Goal: Information Seeking & Learning: Learn about a topic

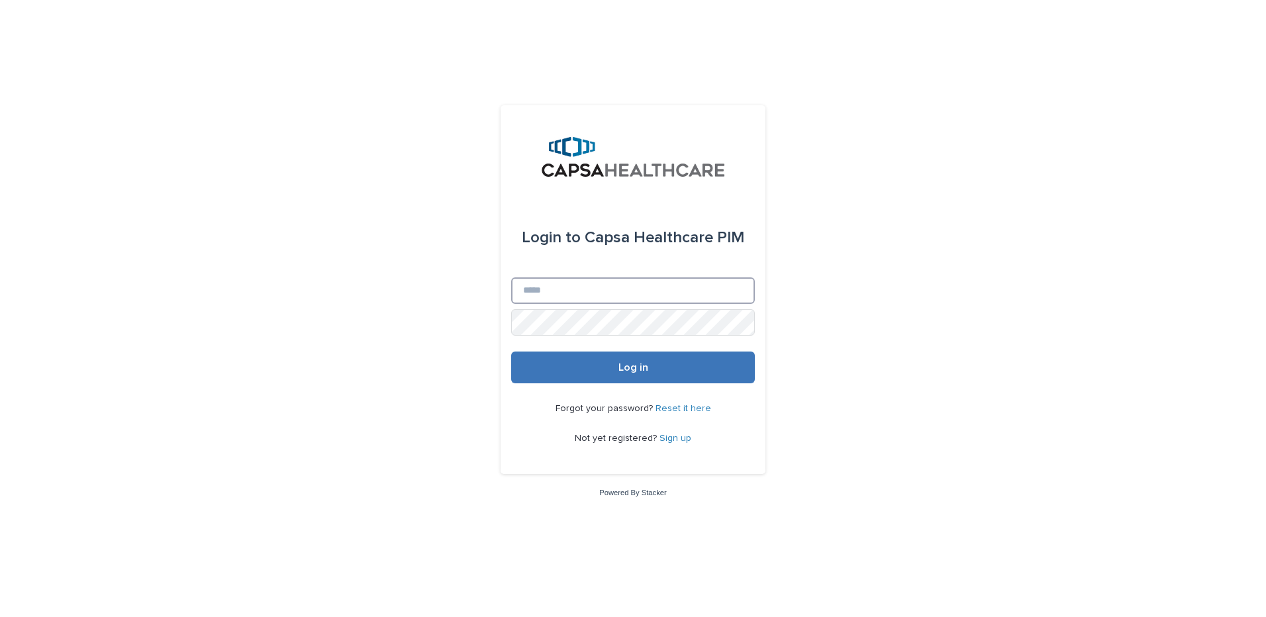
type input "**********"
click at [652, 373] on button "Log in" at bounding box center [633, 368] width 244 height 32
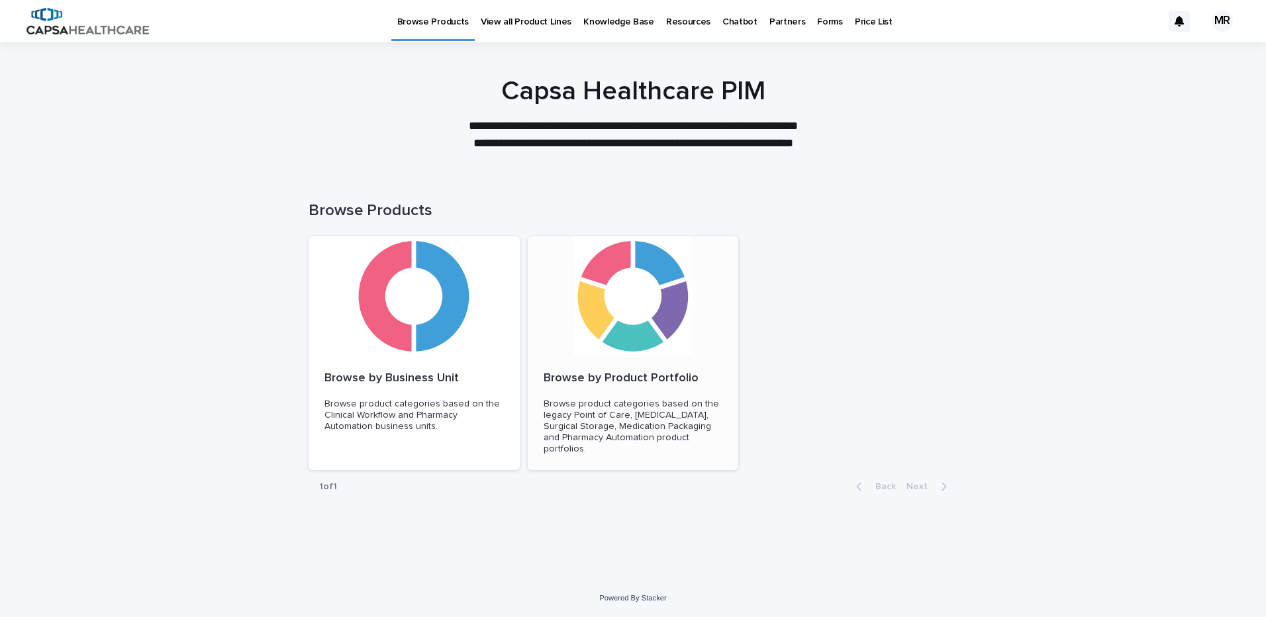
click at [592, 326] on div at bounding box center [633, 295] width 211 height 119
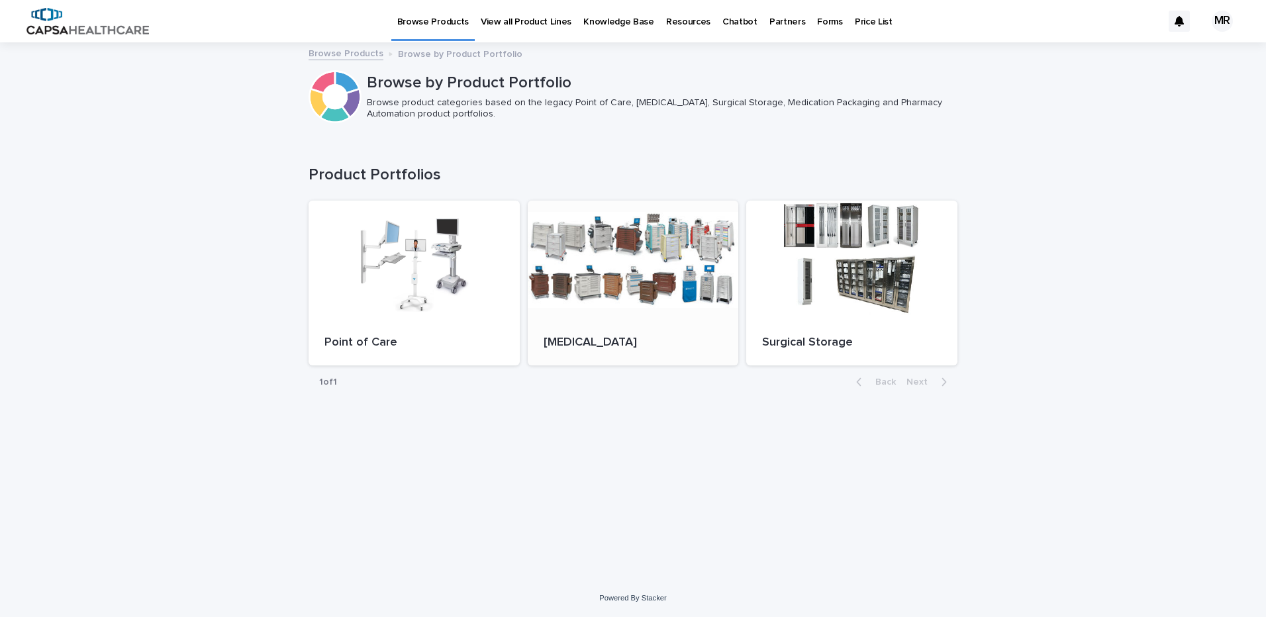
click at [646, 305] on div at bounding box center [633, 260] width 211 height 119
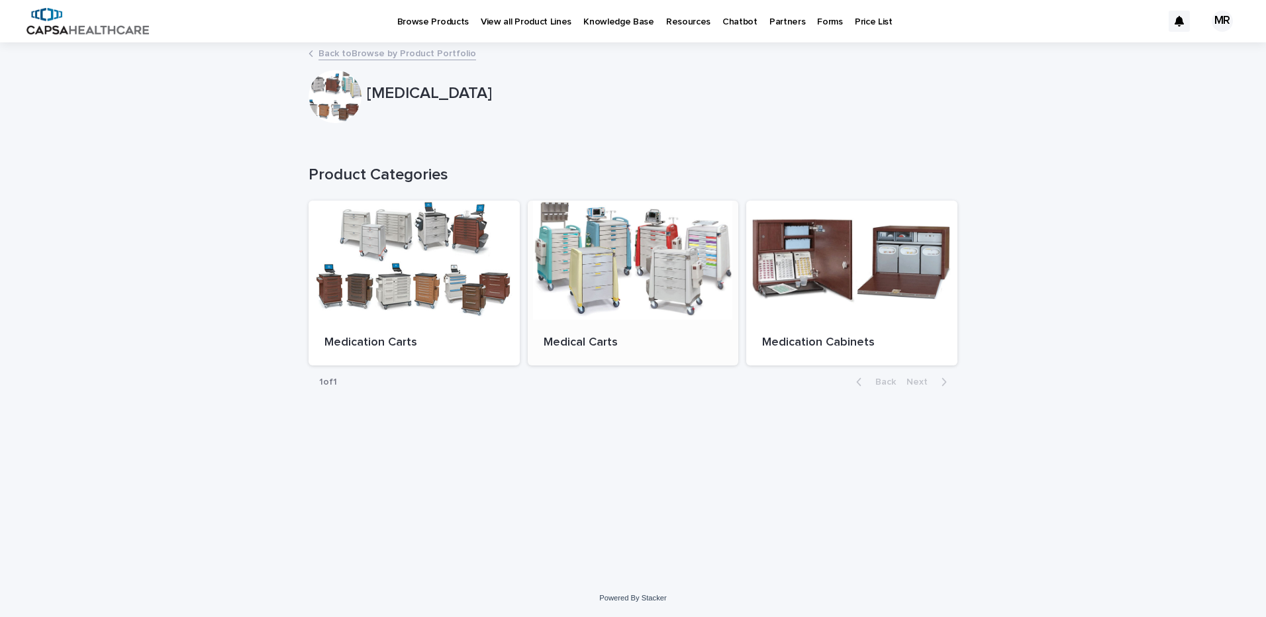
click at [628, 299] on div at bounding box center [633, 260] width 211 height 119
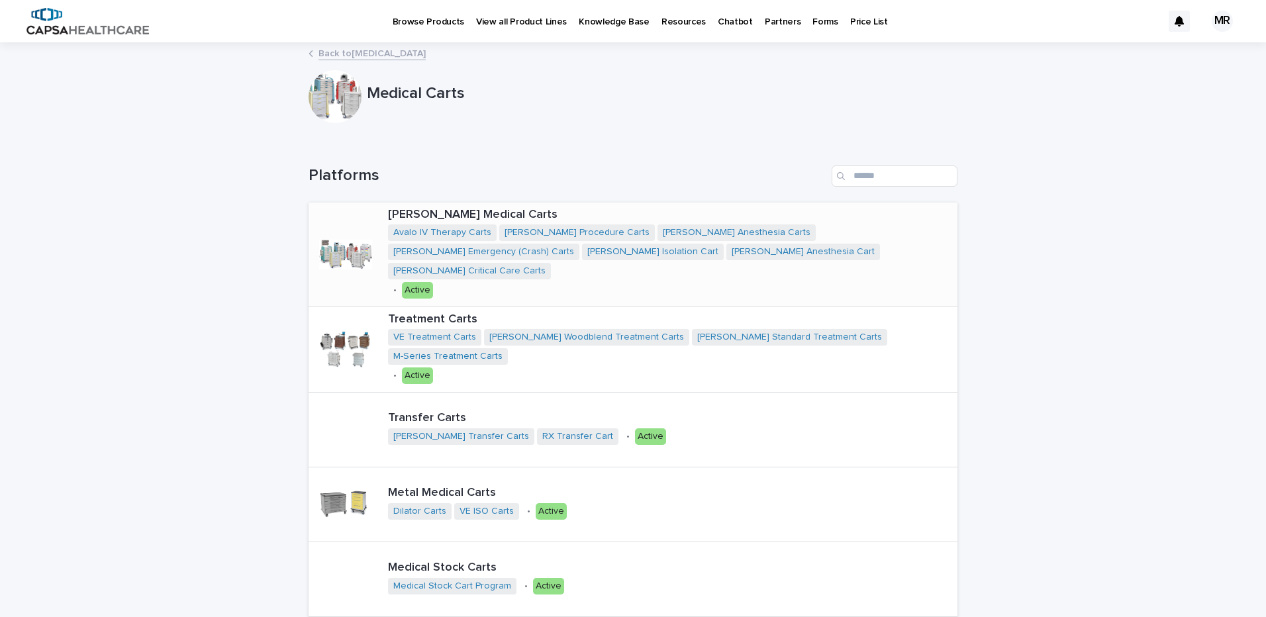
click at [579, 244] on span "Avalo Emergency (Crash) Carts" at bounding box center [483, 252] width 191 height 17
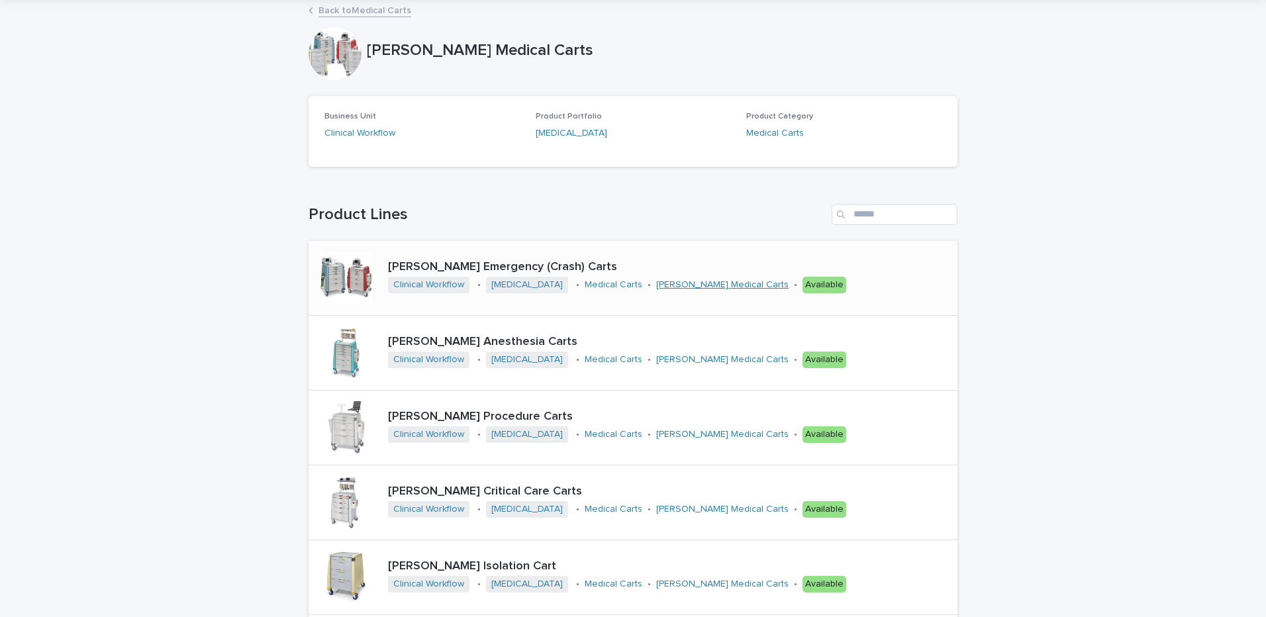
scroll to position [66, 0]
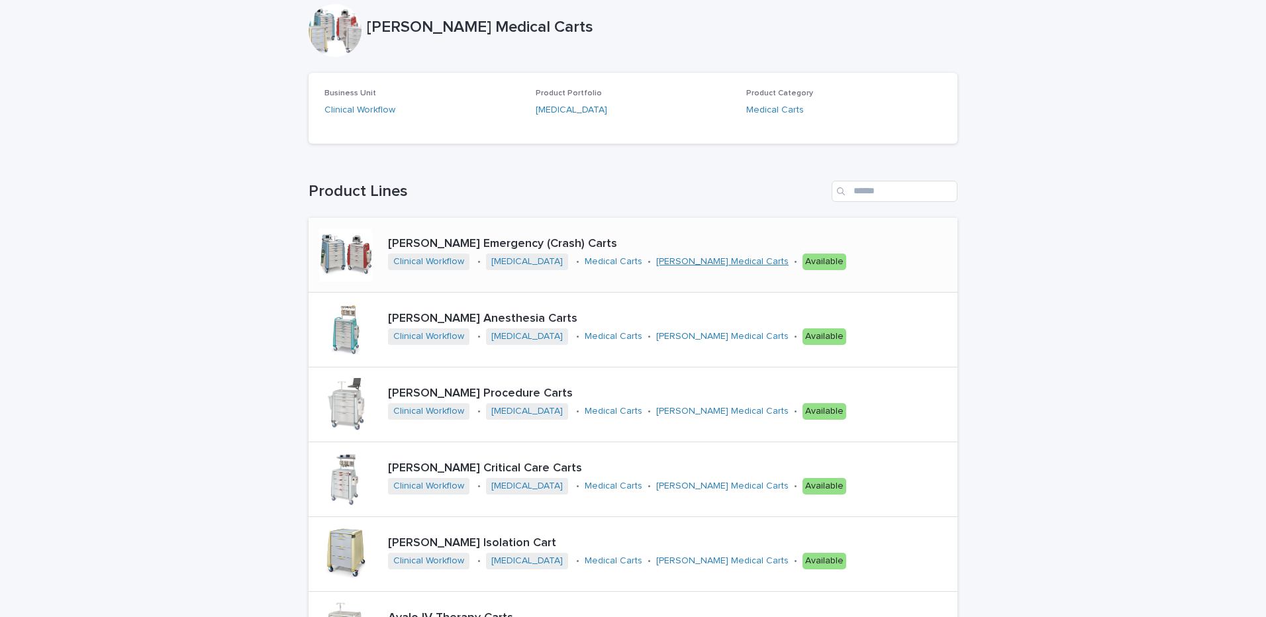
click at [695, 262] on link "Avalo Medical Carts" at bounding box center [722, 261] width 132 height 11
click at [443, 227] on div "Avalo Emergency (Crash) Carts Clinical Workflow • Medication Management • Medic…" at bounding box center [633, 255] width 649 height 74
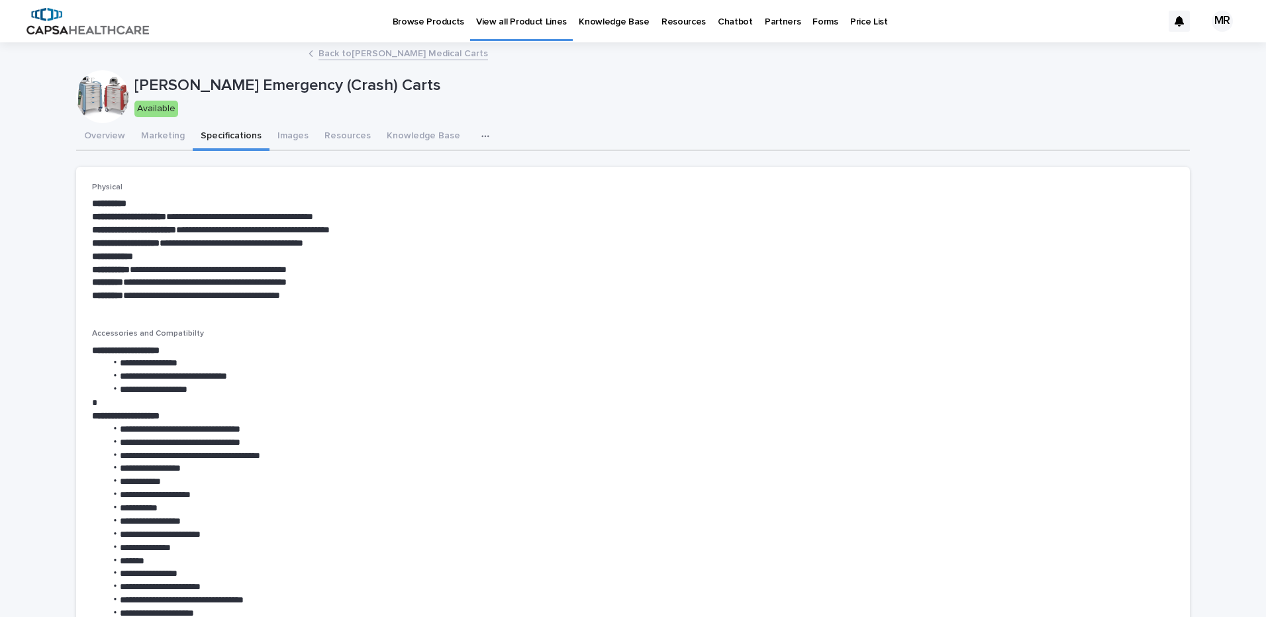
click at [221, 140] on button "Specifications" at bounding box center [231, 137] width 77 height 28
click at [425, 136] on button "Knowledge Base" at bounding box center [423, 137] width 89 height 28
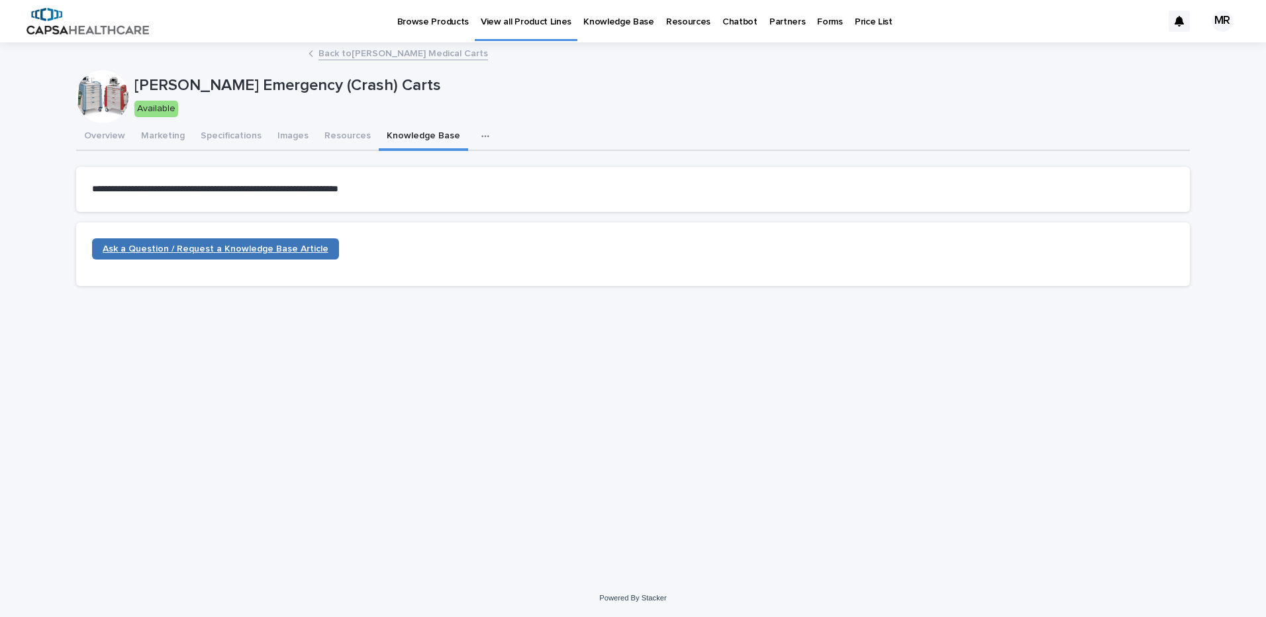
click at [281, 256] on link "Ask a Question / Request a Knowledge Base Article" at bounding box center [215, 248] width 247 height 21
click at [151, 140] on button "Marketing" at bounding box center [163, 137] width 60 height 28
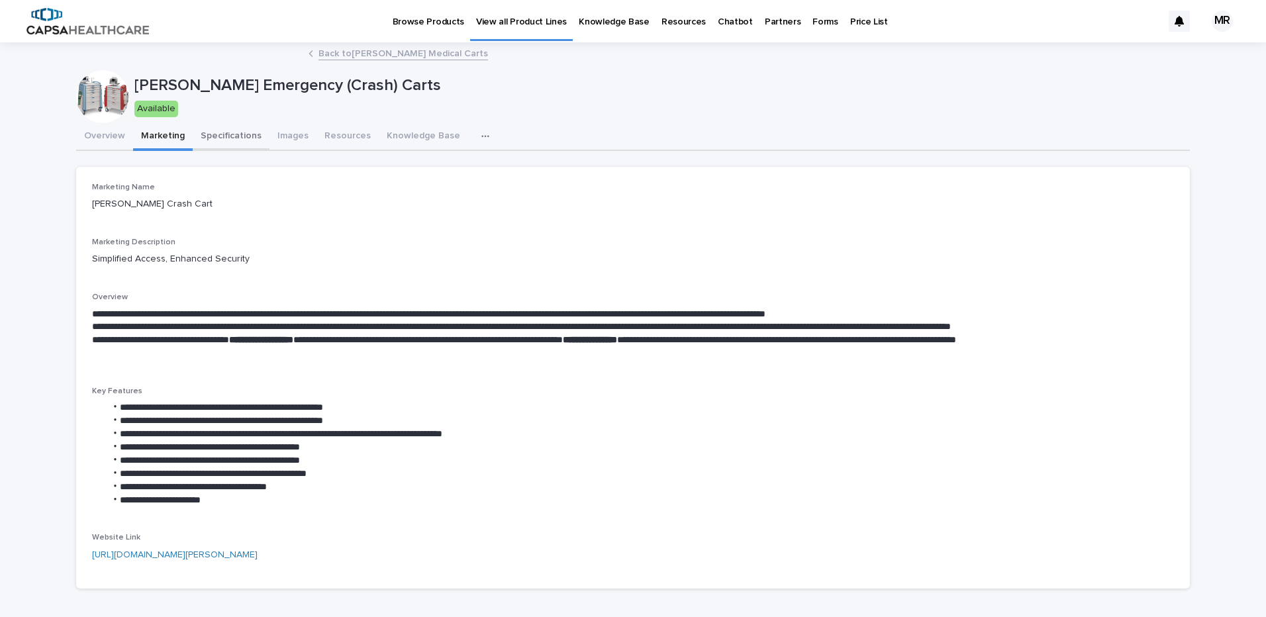
click at [205, 138] on button "Specifications" at bounding box center [231, 137] width 77 height 28
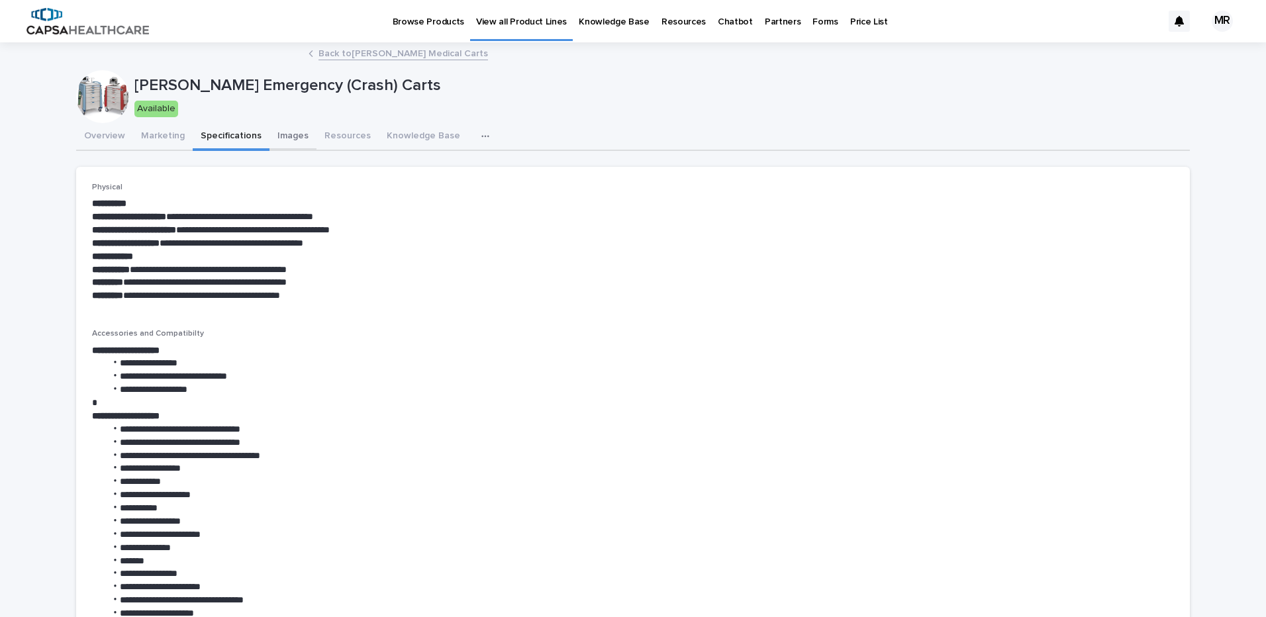
click at [274, 133] on button "Images" at bounding box center [293, 137] width 47 height 28
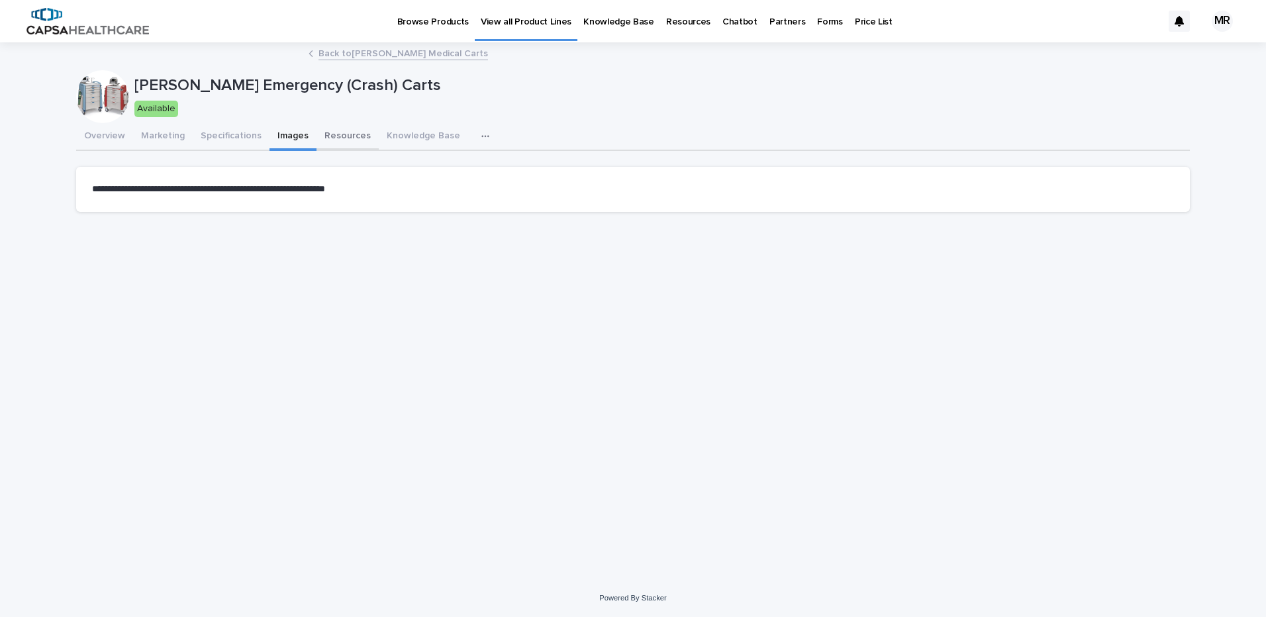
click at [327, 136] on button "Resources" at bounding box center [348, 137] width 62 height 28
click at [166, 128] on button "Marketing" at bounding box center [163, 137] width 60 height 28
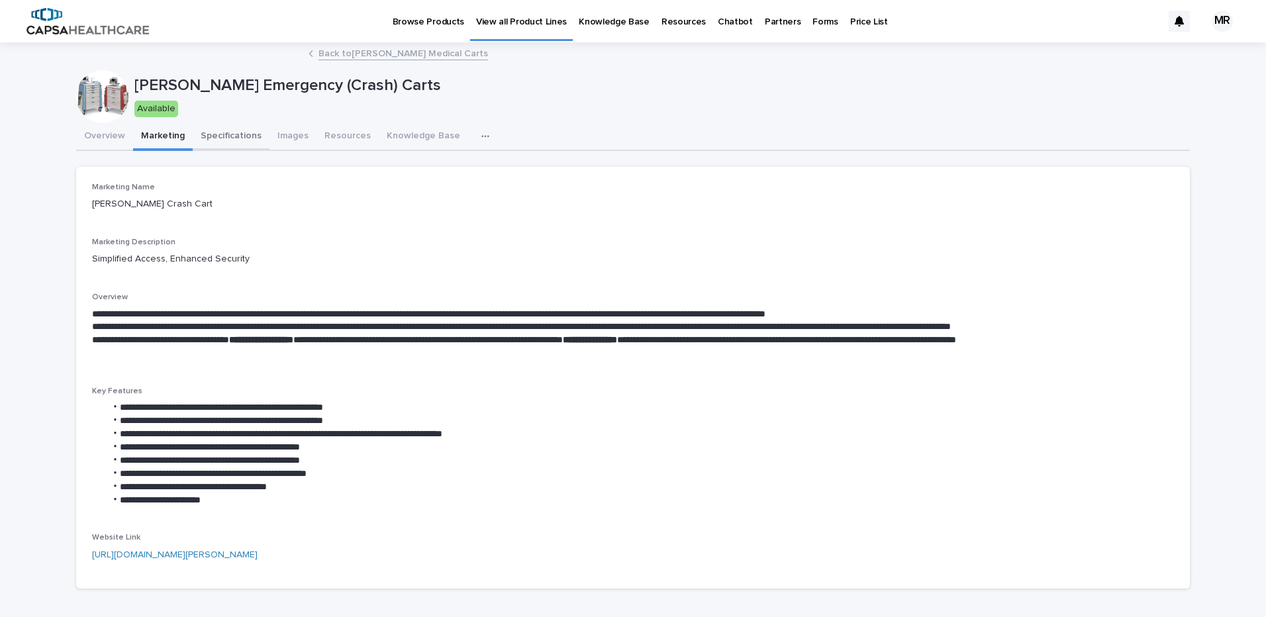
click at [219, 135] on button "Specifications" at bounding box center [231, 137] width 77 height 28
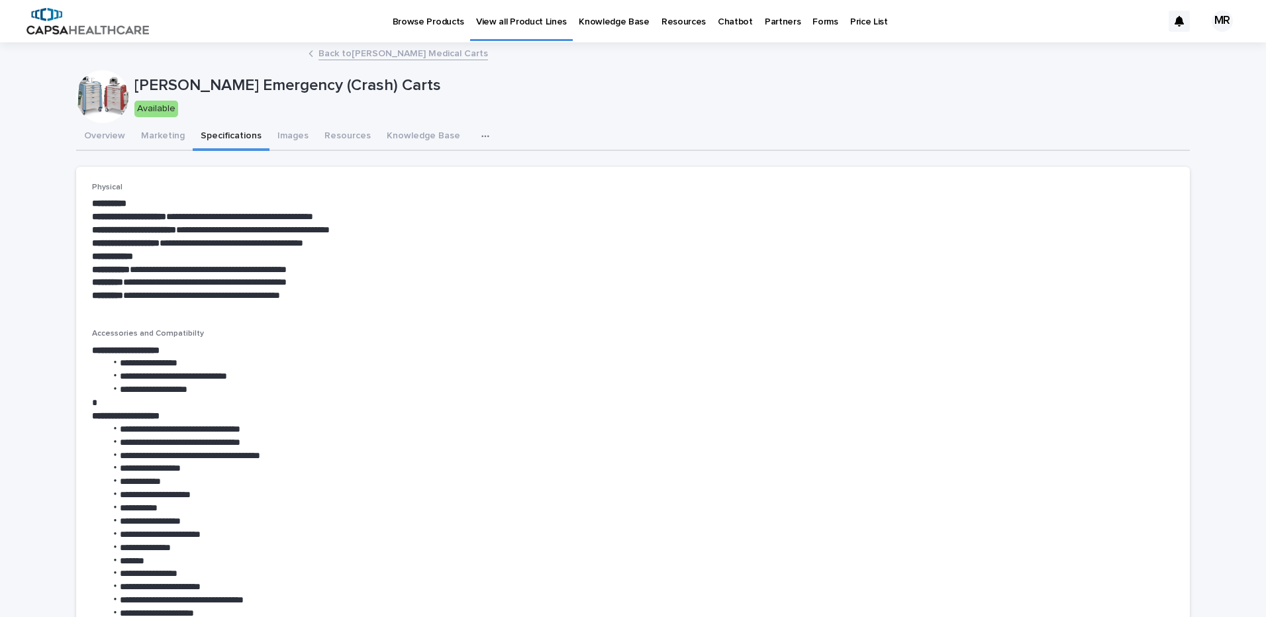
click at [718, 27] on p "Chatbot" at bounding box center [735, 14] width 35 height 28
click at [291, 139] on button "Images" at bounding box center [293, 137] width 47 height 28
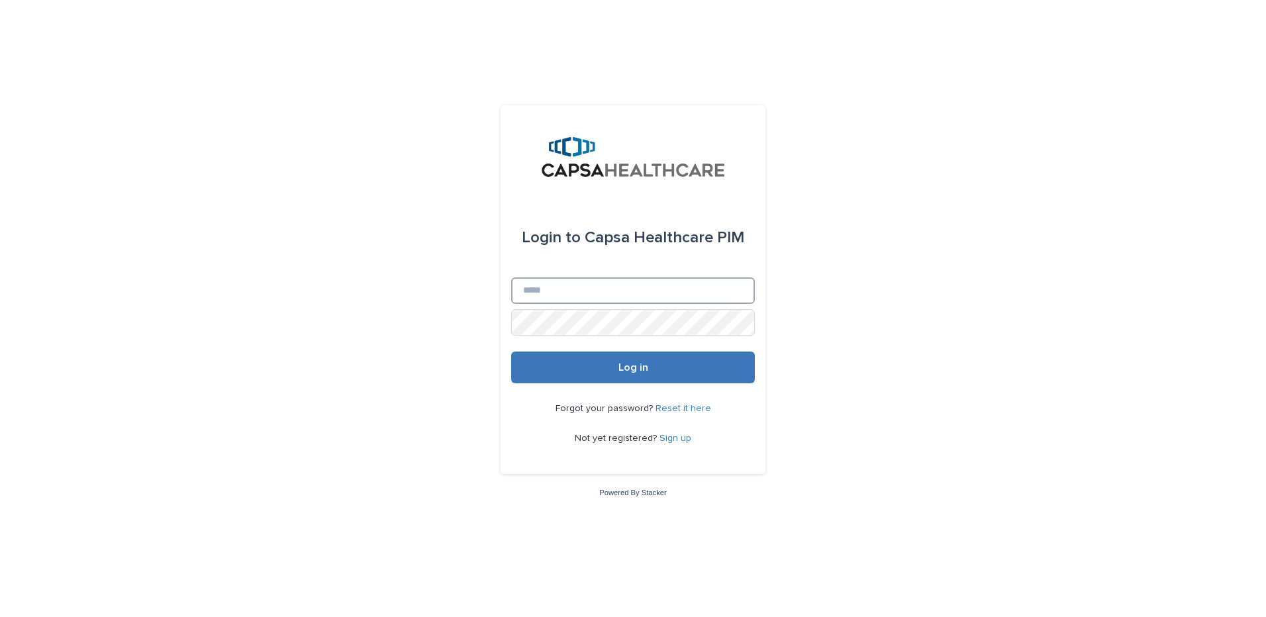
type input "**********"
click at [623, 383] on button "Log in" at bounding box center [633, 368] width 244 height 32
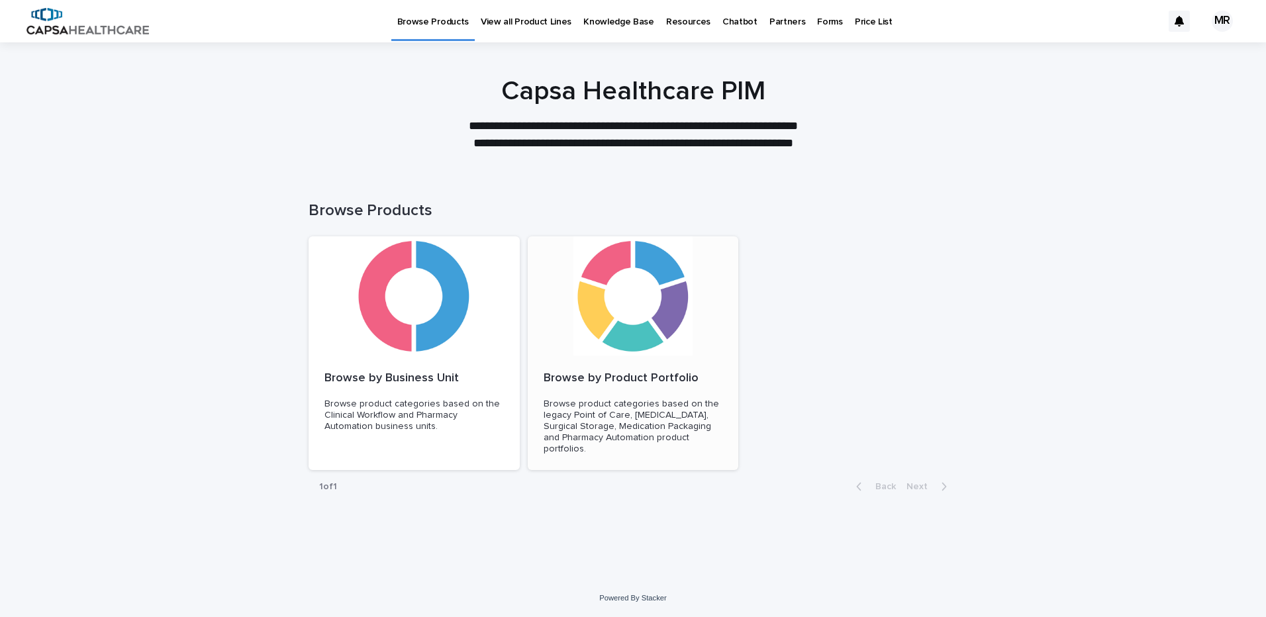
click at [623, 390] on div "Browse by Product Portfolio Browse product categories based on the legacy Point…" at bounding box center [633, 413] width 211 height 115
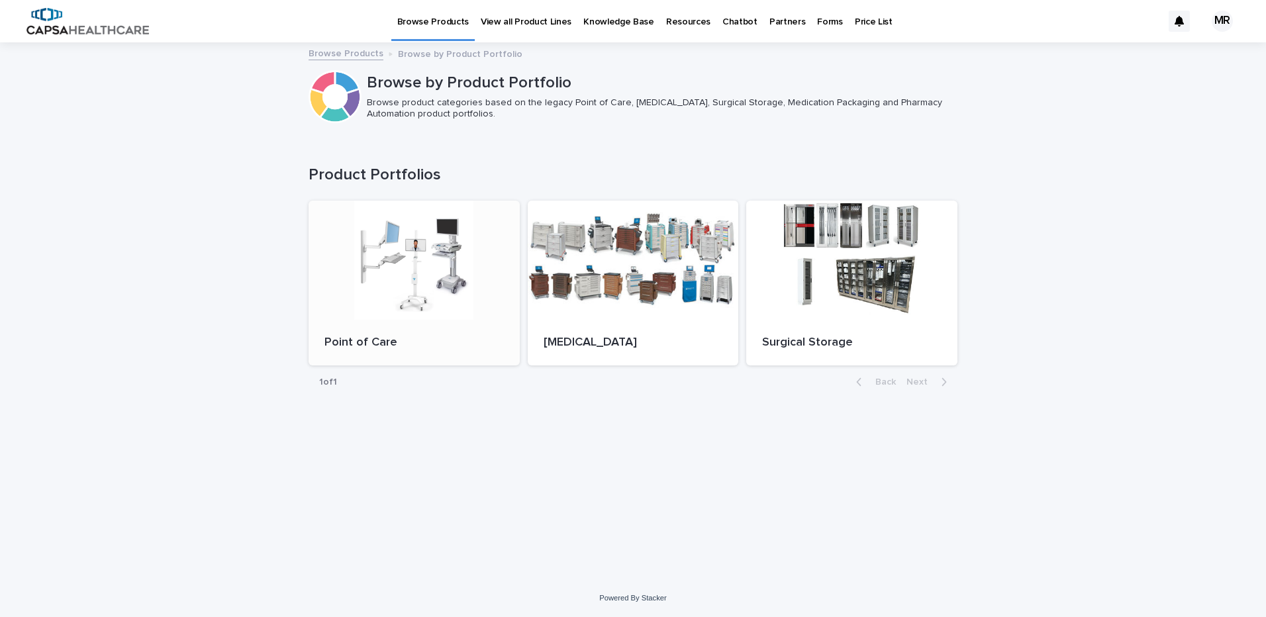
click at [405, 276] on div at bounding box center [414, 260] width 211 height 119
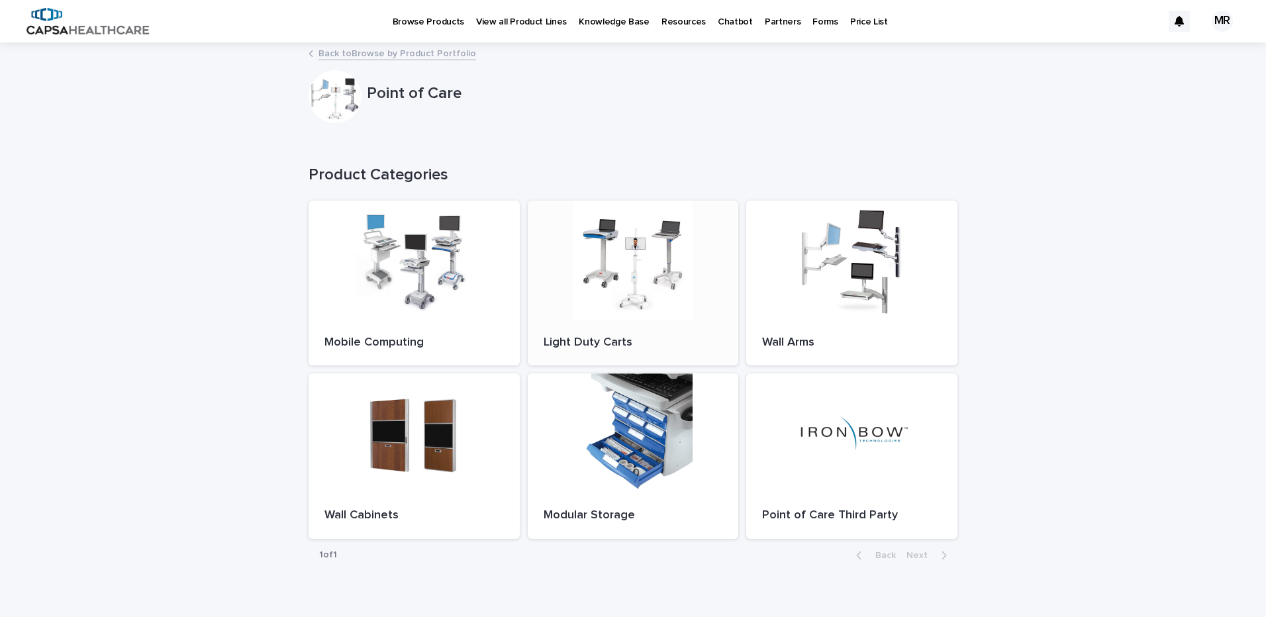
click at [576, 287] on div at bounding box center [633, 260] width 211 height 119
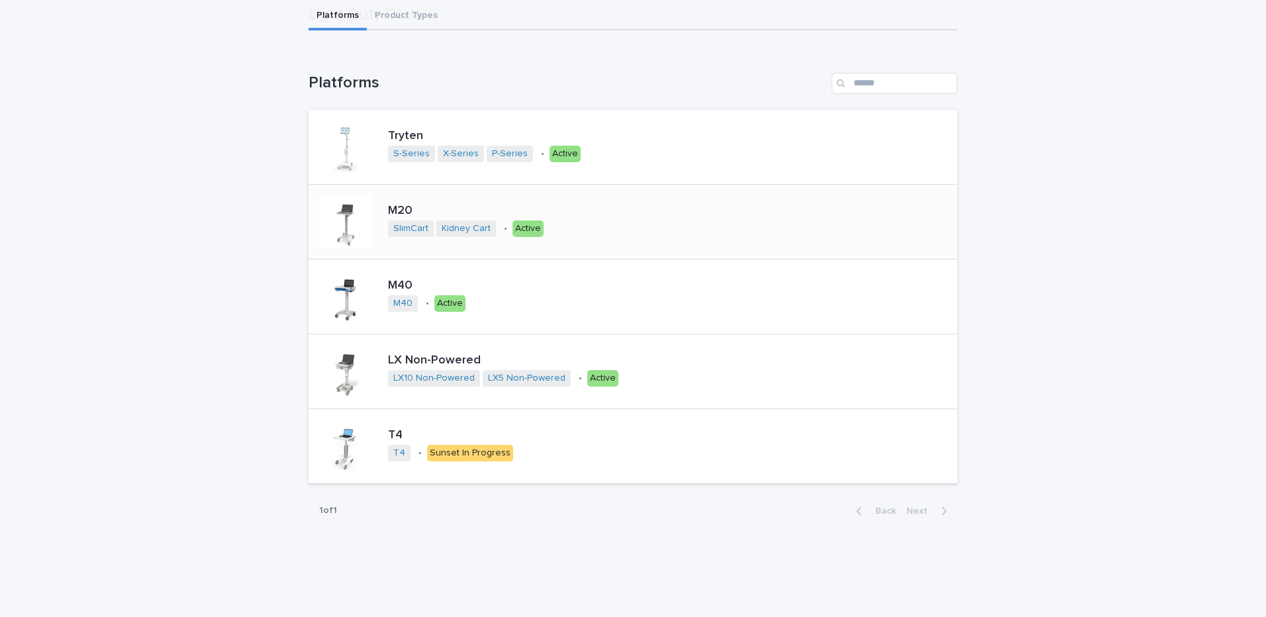
scroll to position [146, 0]
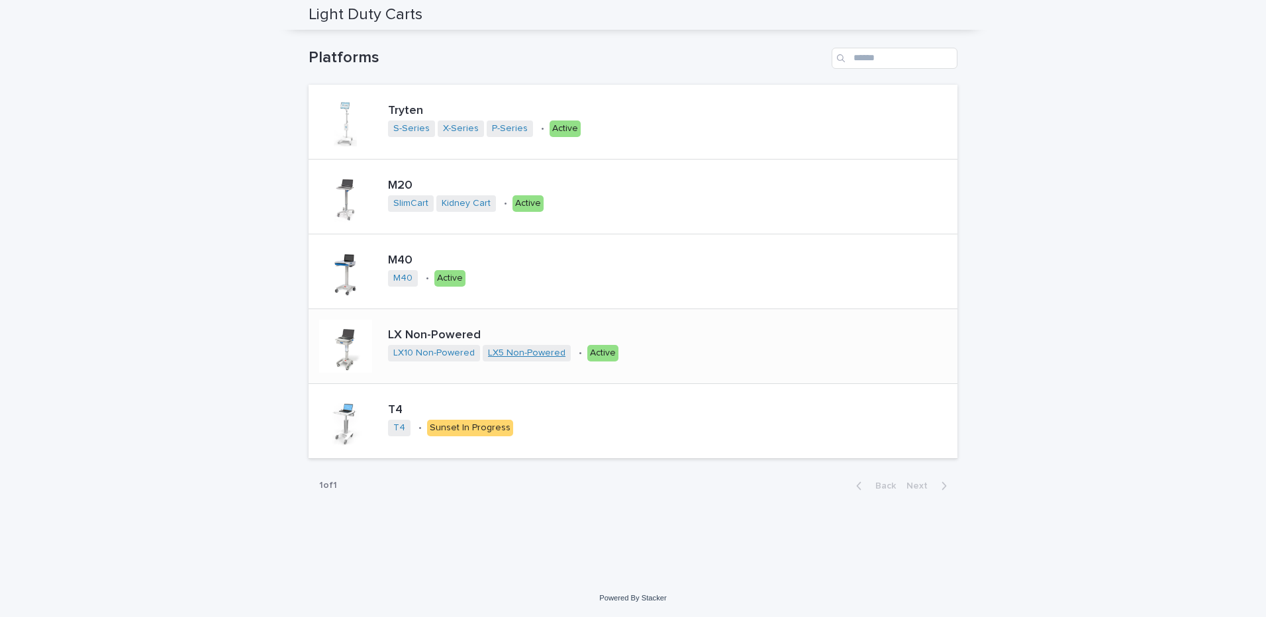
click at [495, 355] on link "LX5 Non-Powered" at bounding box center [526, 353] width 77 height 11
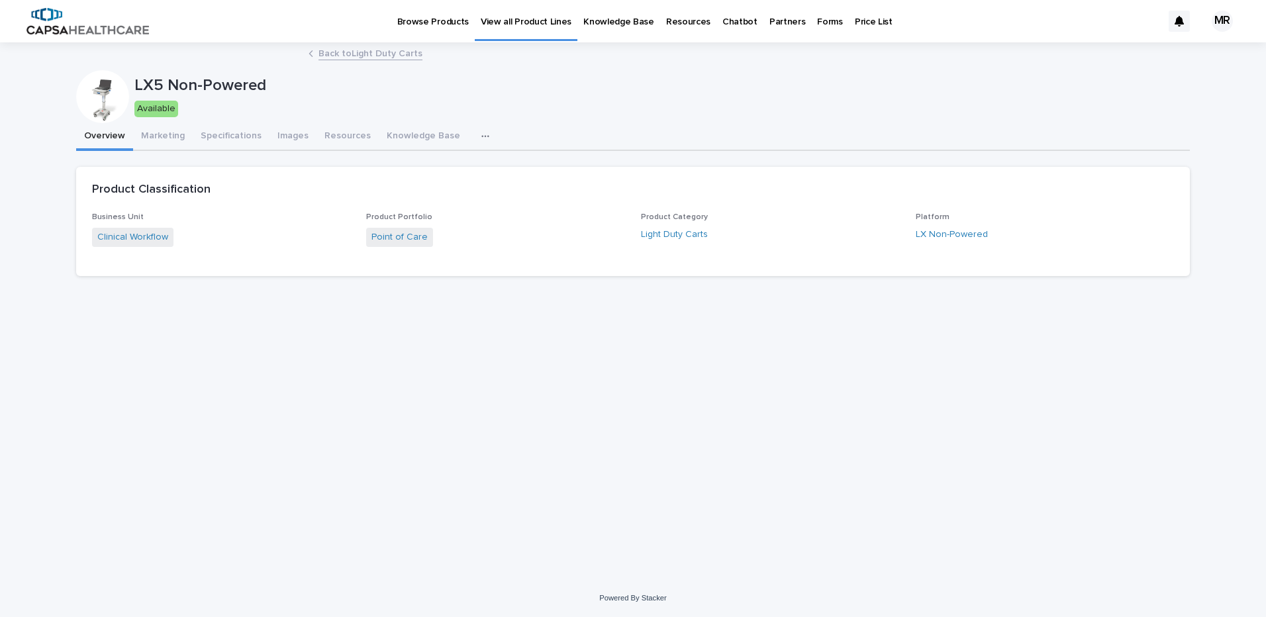
click at [481, 137] on icon "button" at bounding box center [484, 136] width 7 height 2
click at [427, 166] on button "SKUs" at bounding box center [436, 171] width 87 height 20
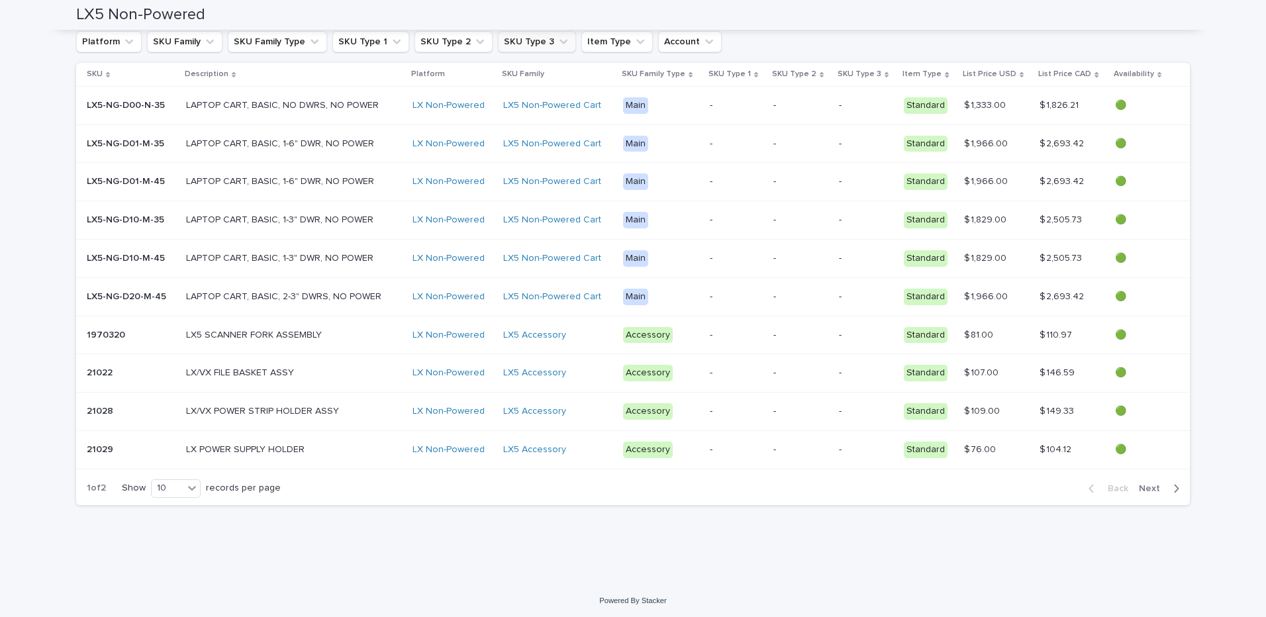
scroll to position [301, 0]
